Goal: Navigation & Orientation: Understand site structure

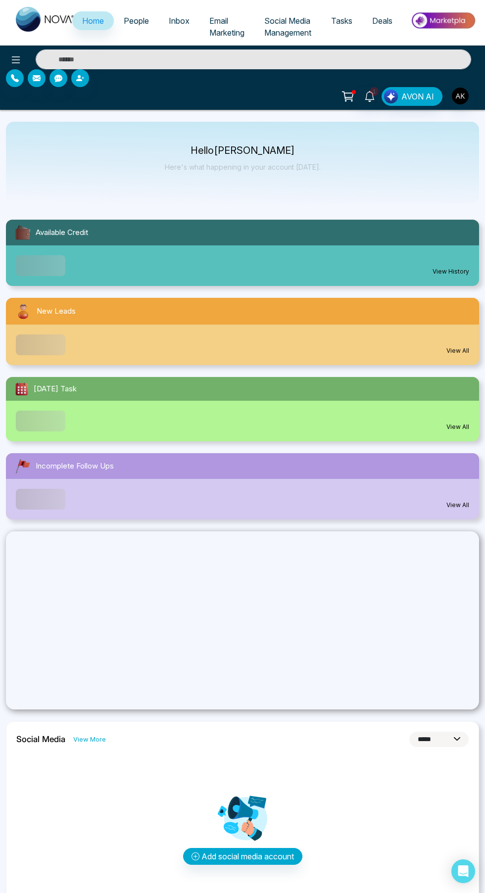
select select "*"
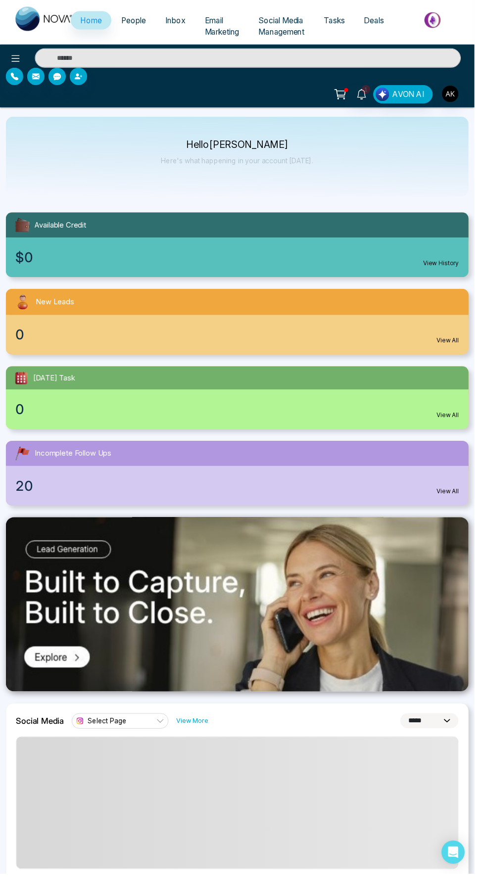
click at [142, 25] on span "People" at bounding box center [136, 21] width 25 height 10
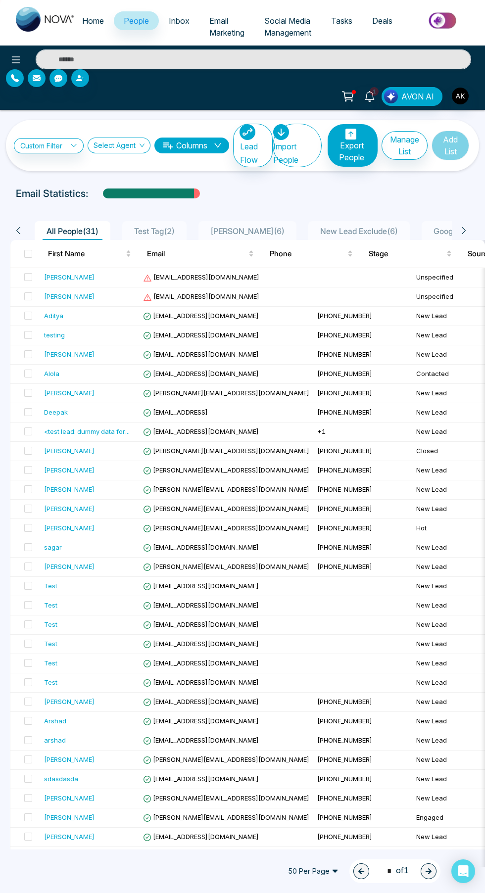
click at [217, 20] on span "Email Marketing" at bounding box center [226, 27] width 35 height 22
